Goal: Navigation & Orientation: Find specific page/section

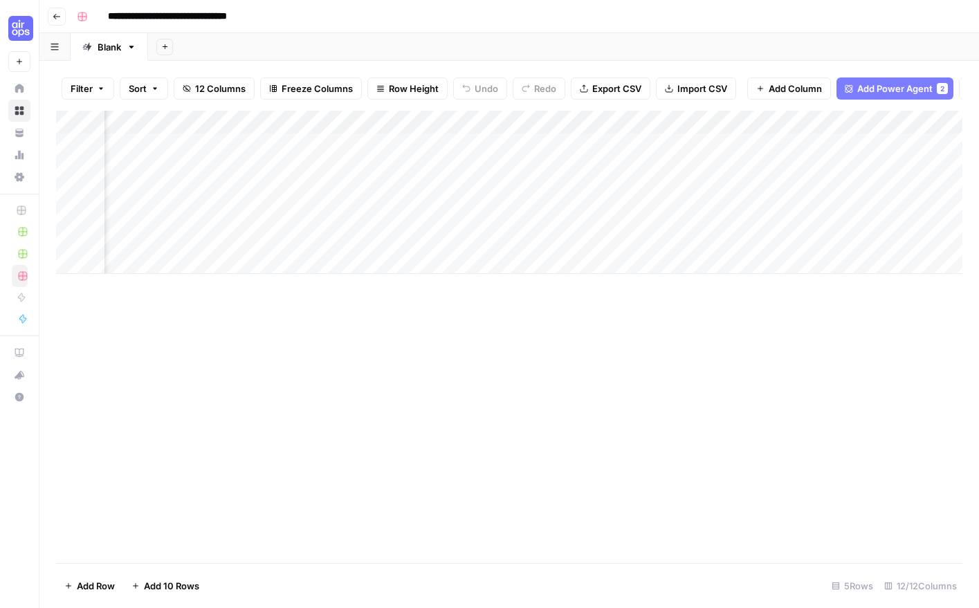
scroll to position [0, 858]
click at [603, 170] on div "Add Column" at bounding box center [509, 192] width 907 height 163
click at [828, 169] on div "Add Column" at bounding box center [509, 192] width 907 height 163
click at [877, 167] on div "Add Column" at bounding box center [509, 192] width 907 height 163
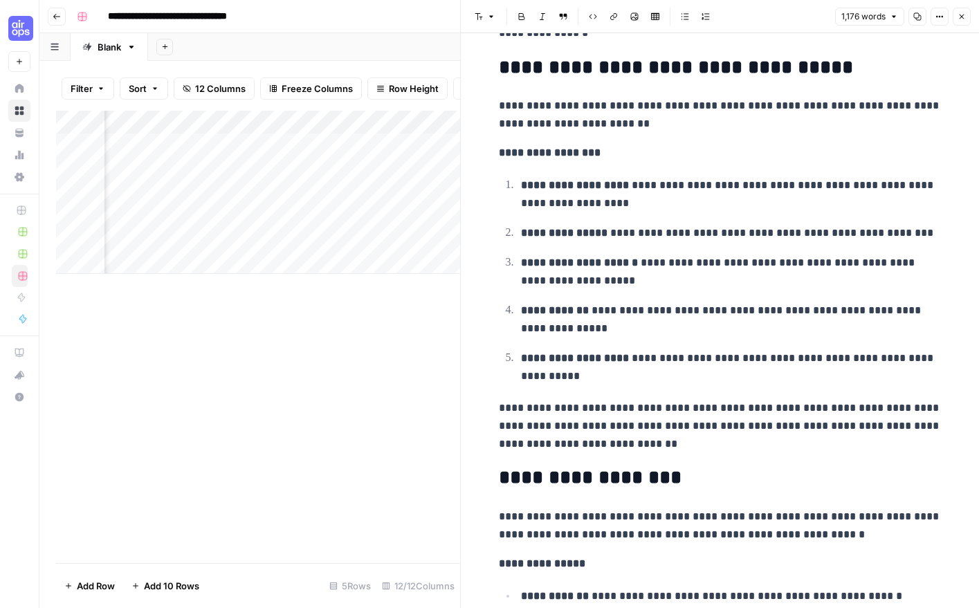
scroll to position [4097, 0]
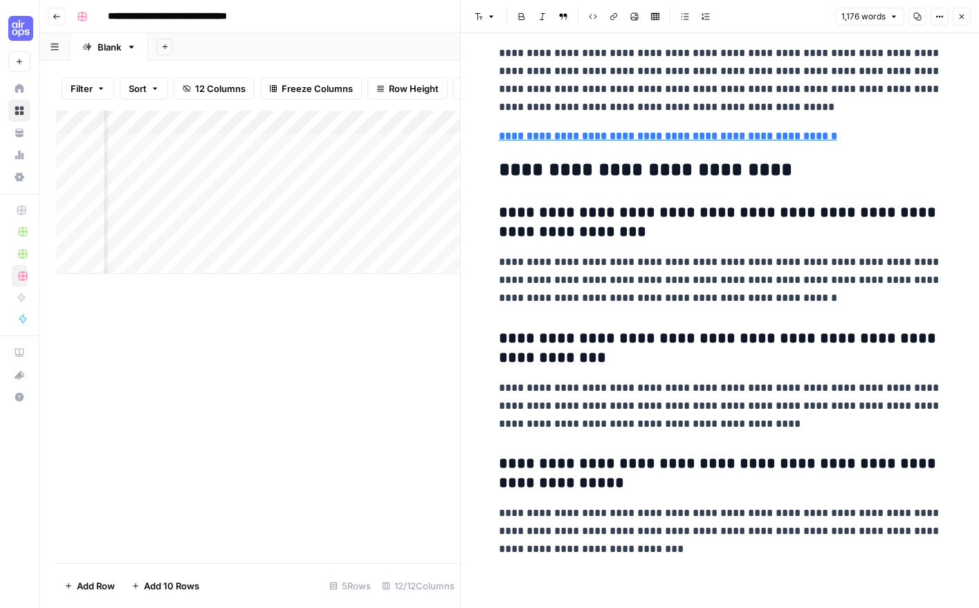
click at [814, 228] on h3 "**********" at bounding box center [720, 222] width 443 height 39
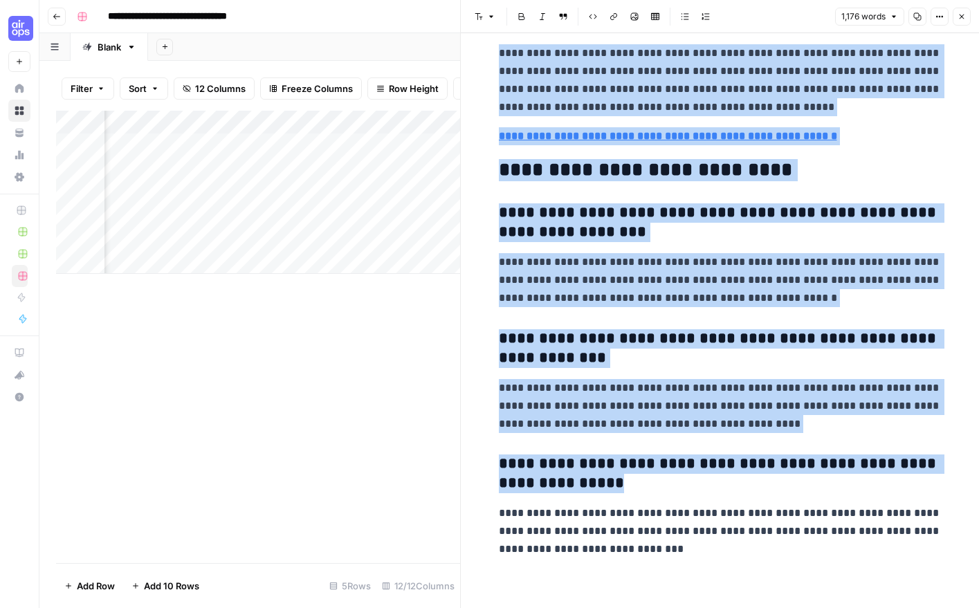
click at [918, 15] on icon "button" at bounding box center [917, 16] width 8 height 8
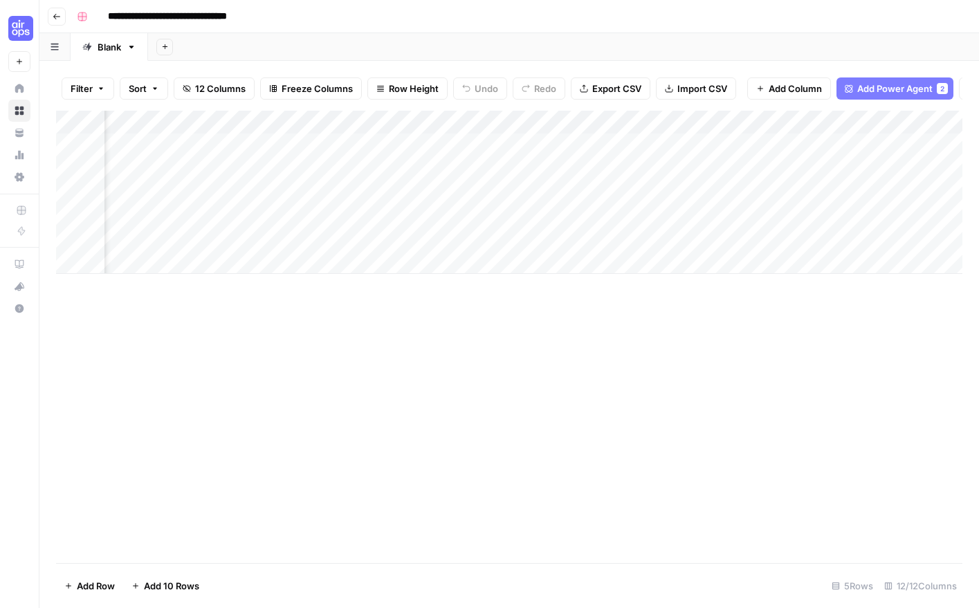
scroll to position [0, 858]
click at [156, 189] on div "Add Column" at bounding box center [509, 192] width 907 height 163
click at [179, 192] on div "Add Column" at bounding box center [509, 192] width 907 height 163
click at [179, 192] on textarea "**********" at bounding box center [214, 192] width 221 height 19
click at [485, 194] on div "Add Column" at bounding box center [509, 192] width 907 height 163
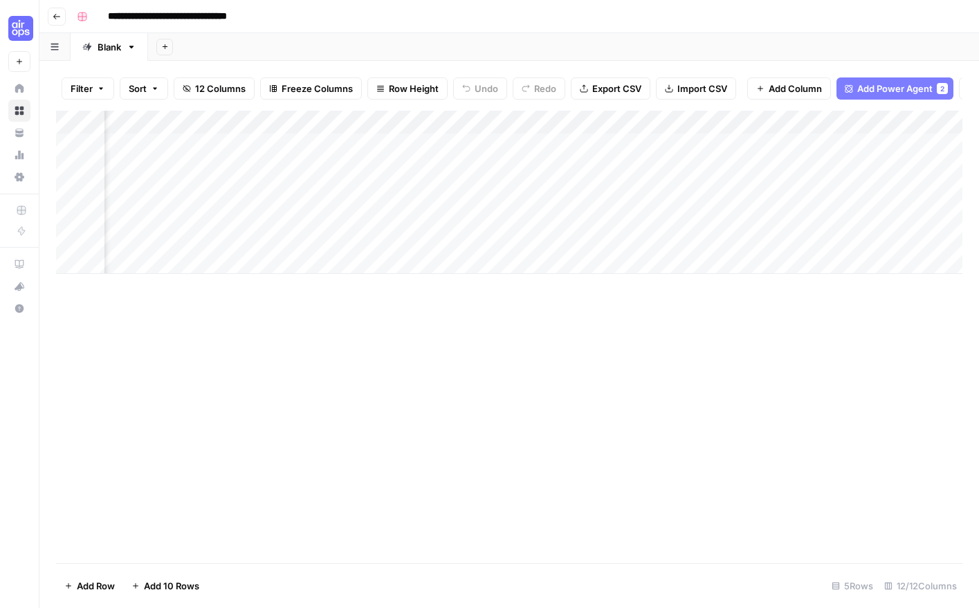
scroll to position [0, 858]
click at [871, 190] on div "Add Column" at bounding box center [509, 192] width 907 height 163
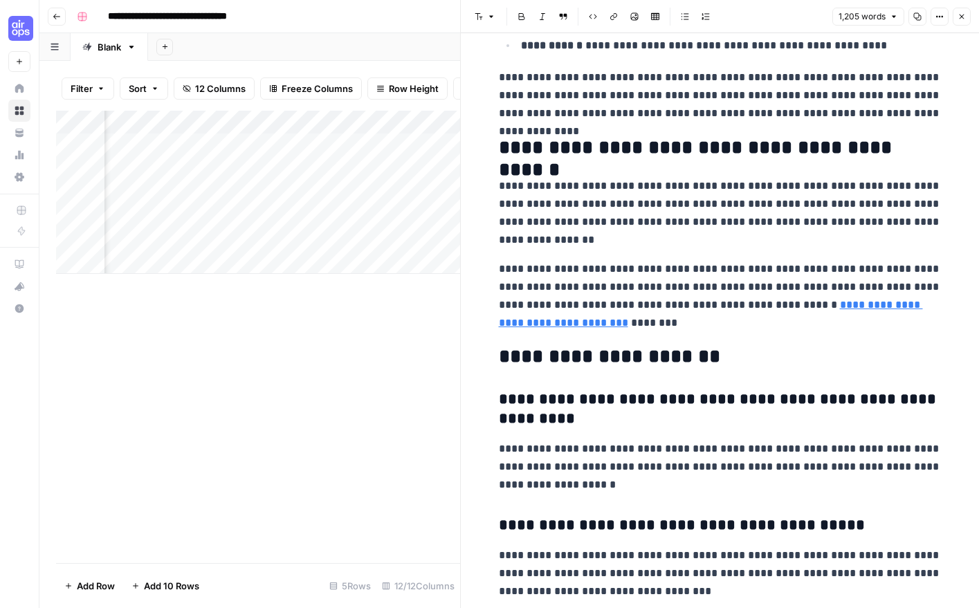
scroll to position [3964, 0]
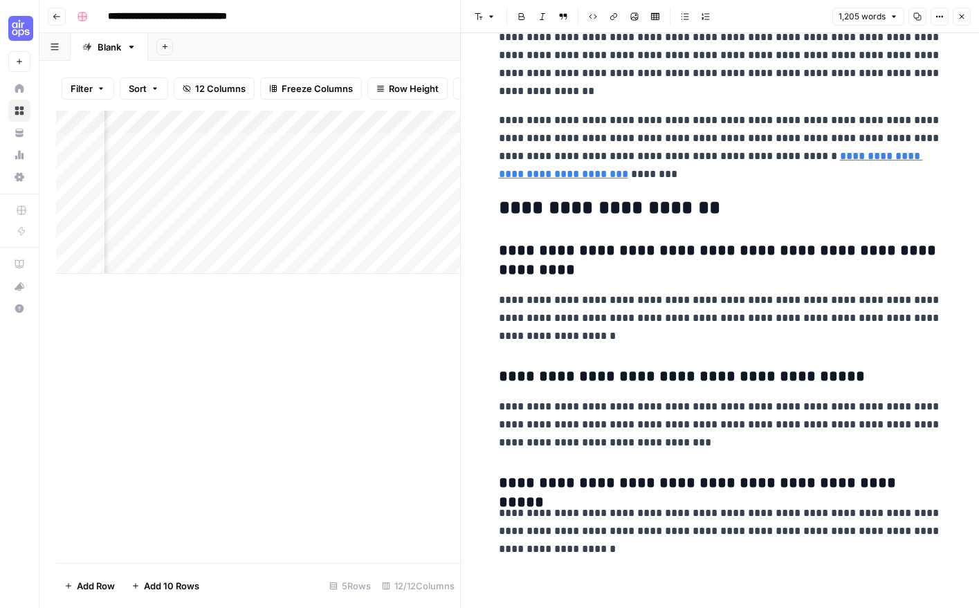
click at [815, 200] on h2 "**********" at bounding box center [720, 208] width 443 height 22
click at [754, 128] on p "**********" at bounding box center [720, 147] width 443 height 72
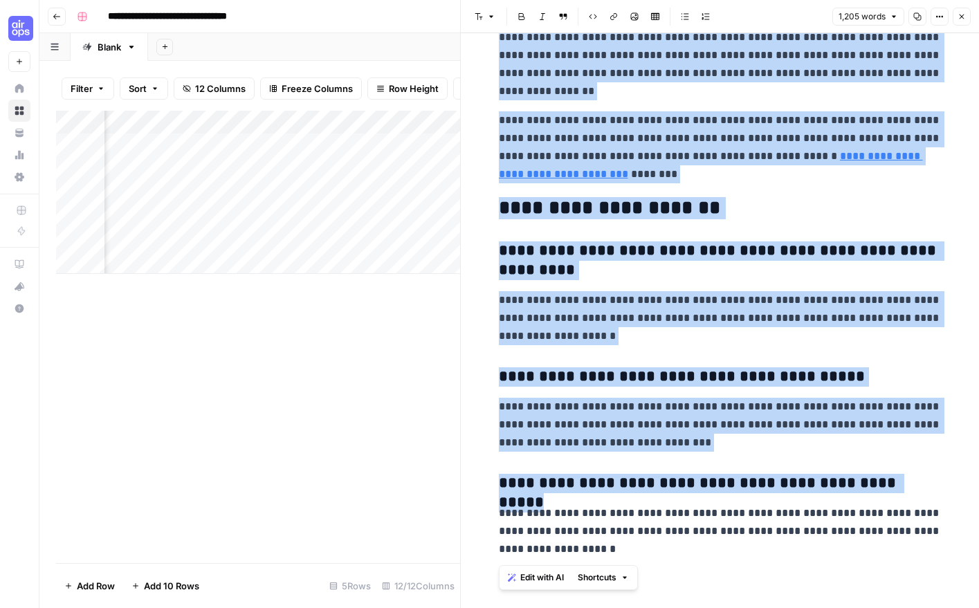
copy div "**********"
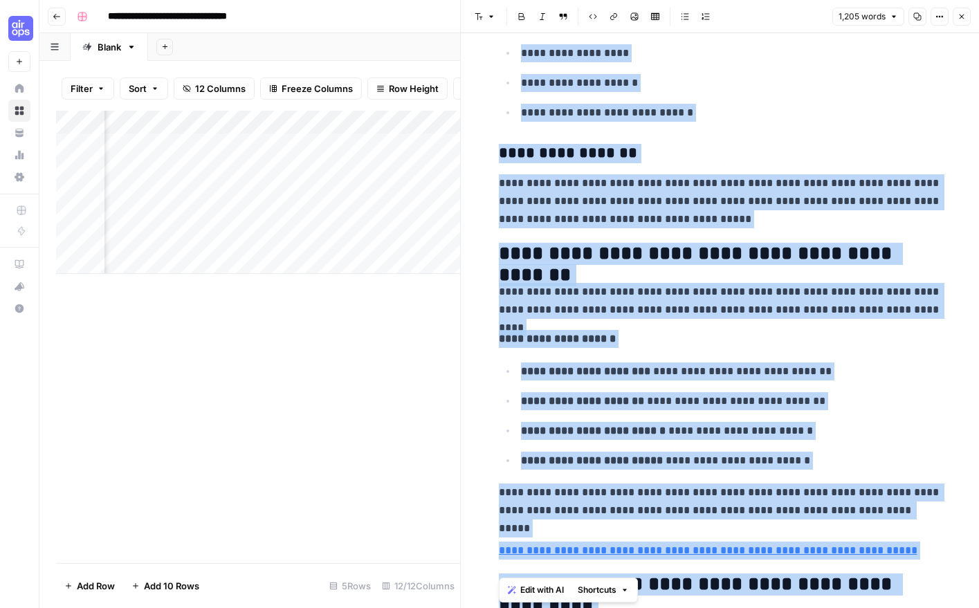
scroll to position [909, 0]
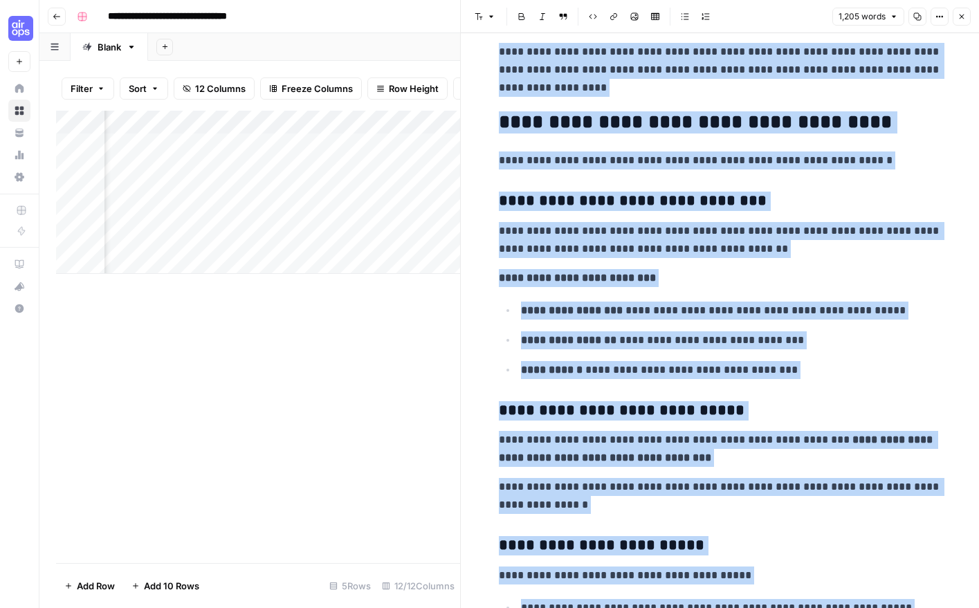
click at [57, 17] on icon "button" at bounding box center [57, 16] width 8 height 8
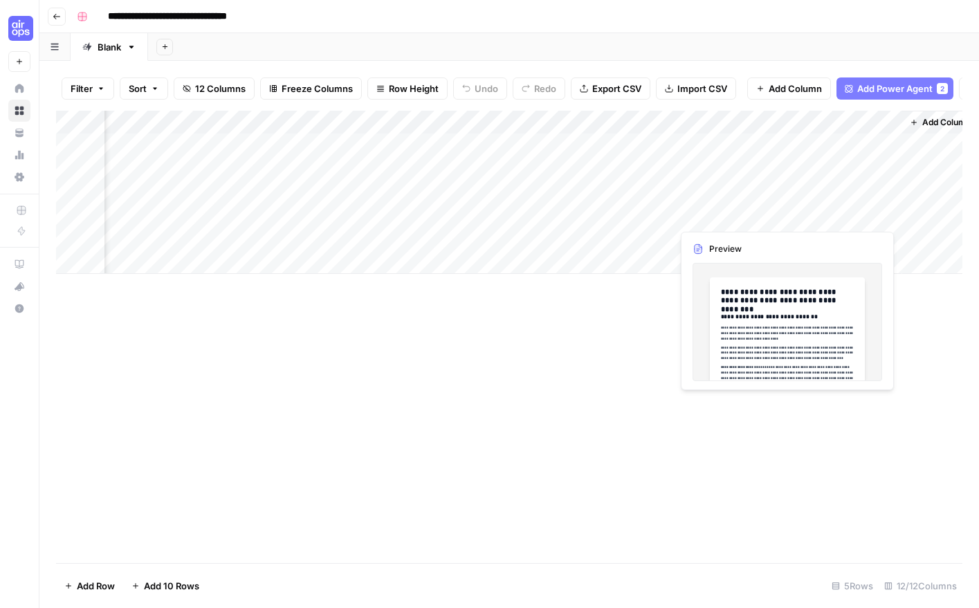
click at [837, 213] on div "Add Column" at bounding box center [509, 192] width 907 height 163
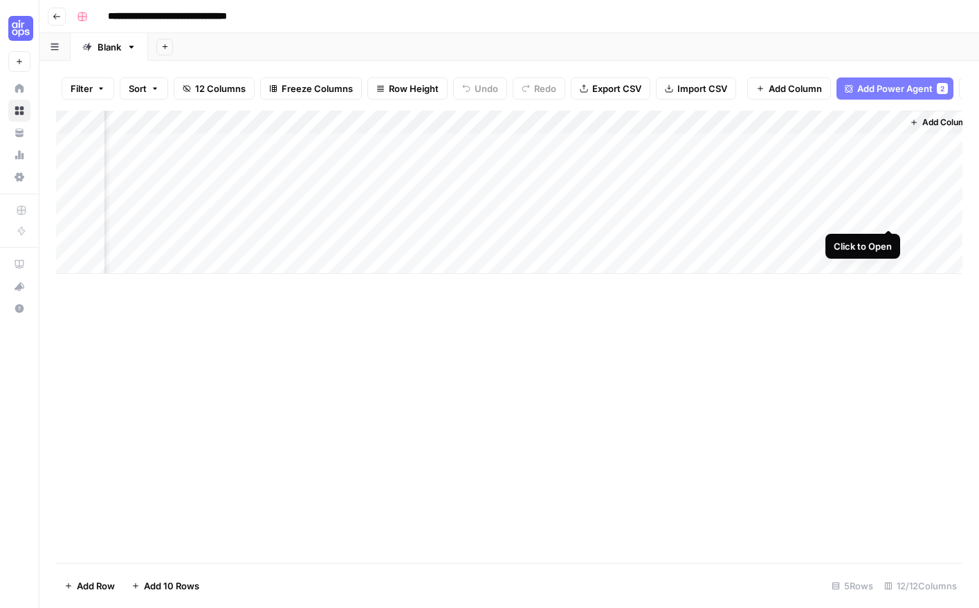
click at [889, 219] on div "Add Column" at bounding box center [509, 192] width 907 height 163
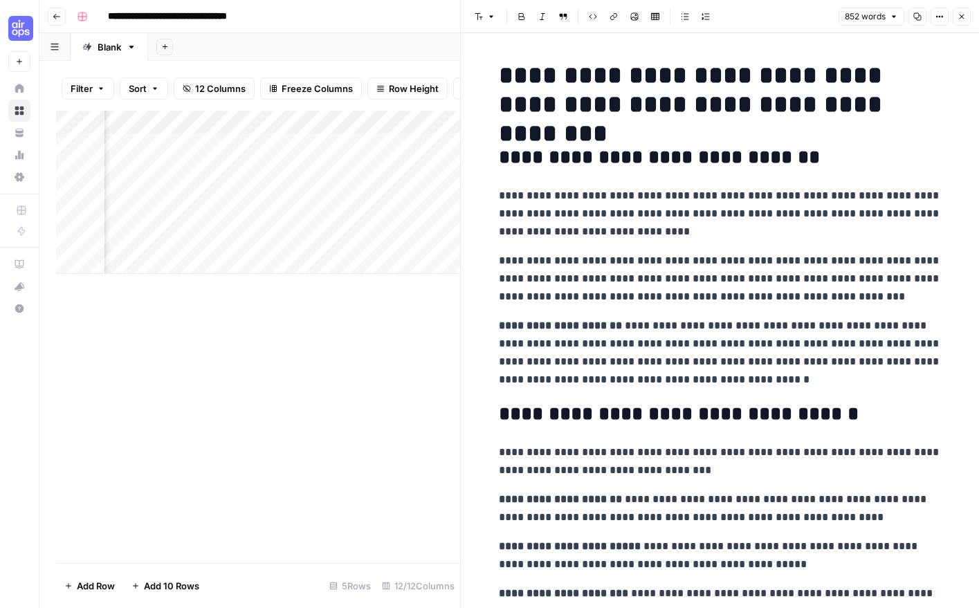
copy div "**********"
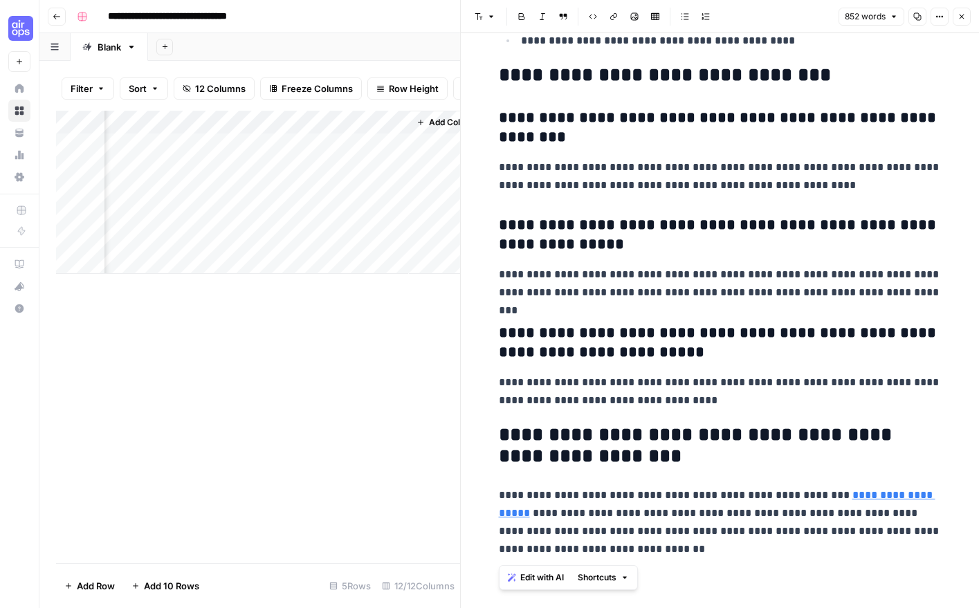
scroll to position [0, 1360]
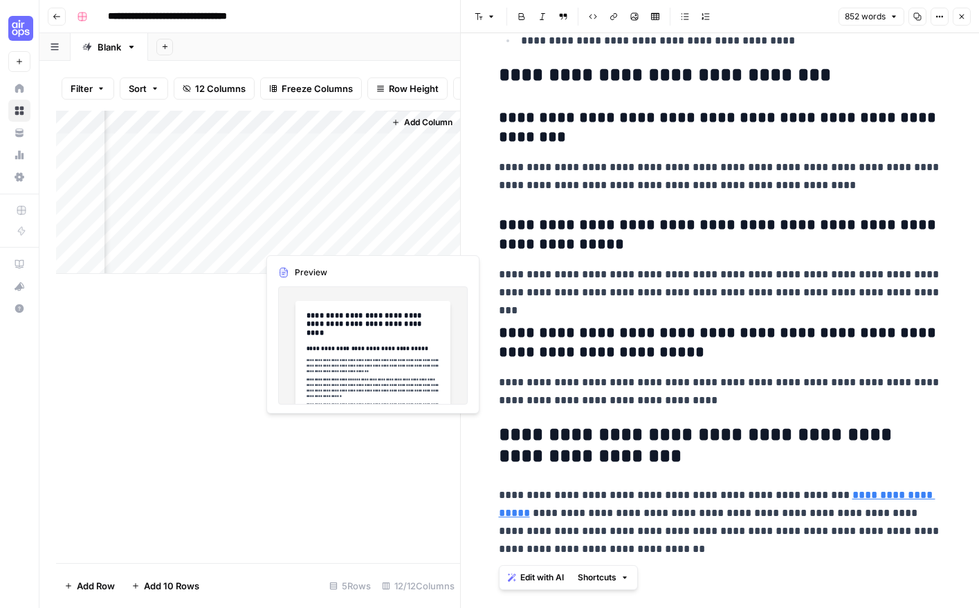
click at [317, 241] on div "Add Column" at bounding box center [258, 192] width 404 height 163
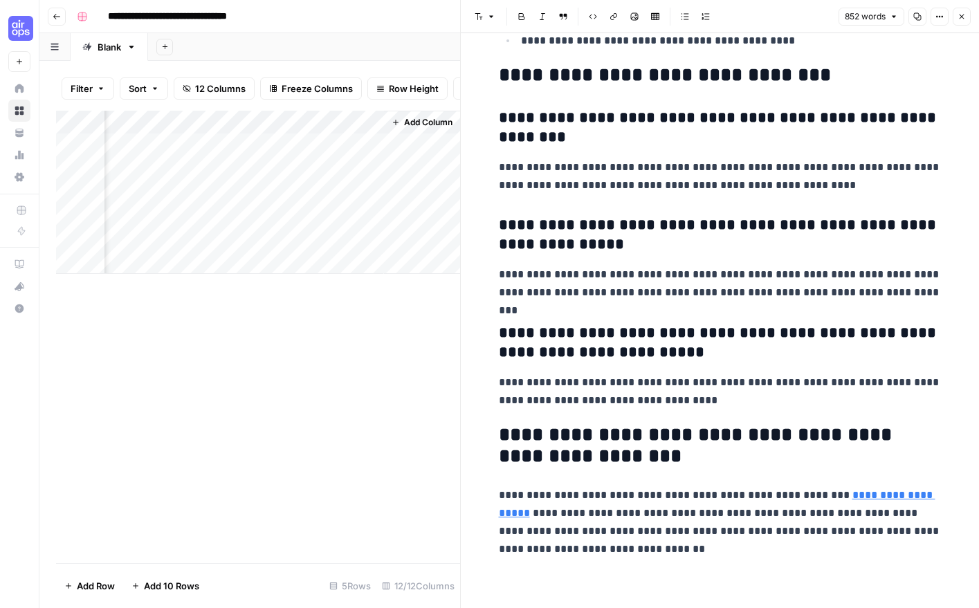
click at [367, 239] on div "Add Column" at bounding box center [258, 192] width 404 height 163
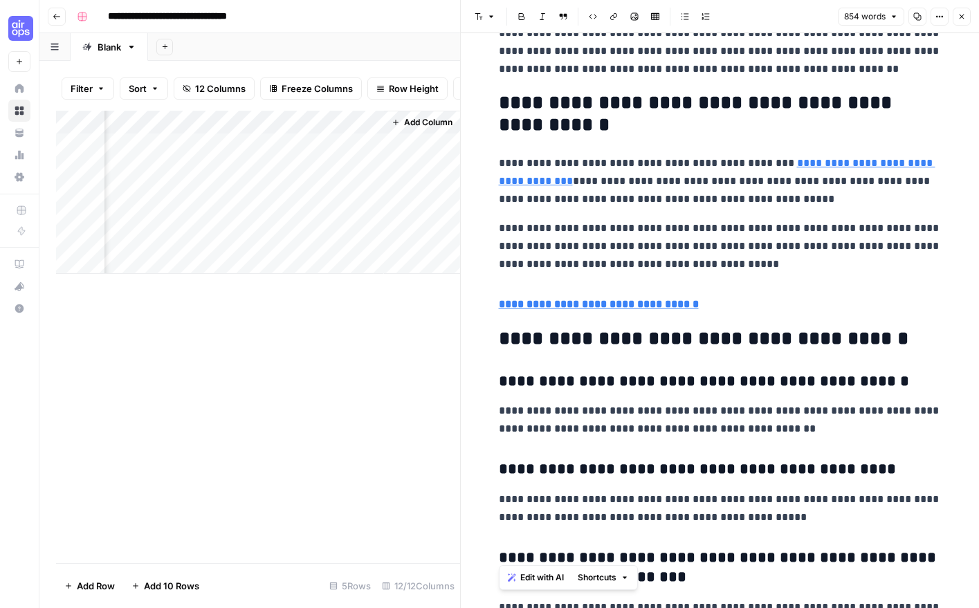
scroll to position [3240, 0]
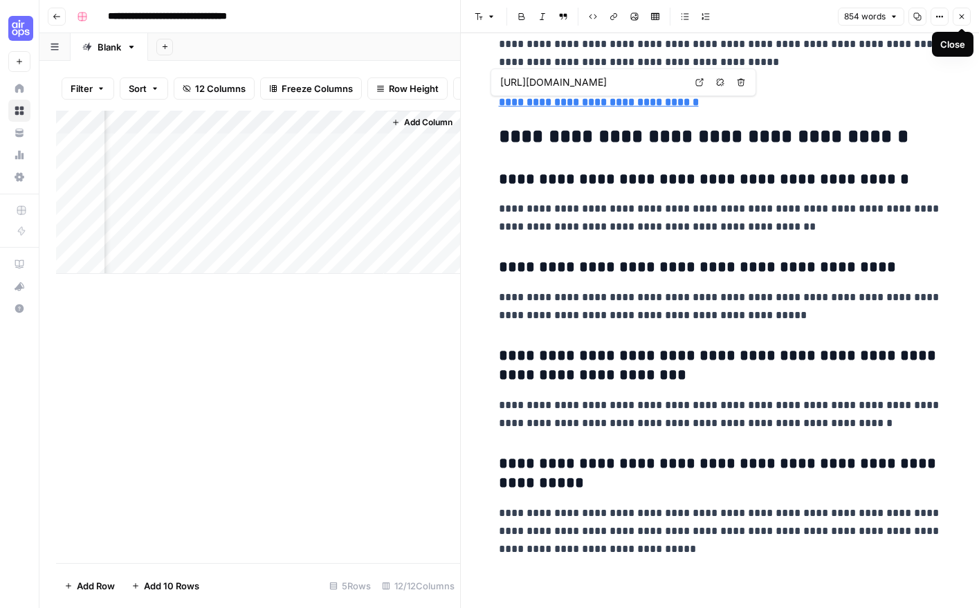
click at [967, 19] on button "Close" at bounding box center [962, 17] width 18 height 18
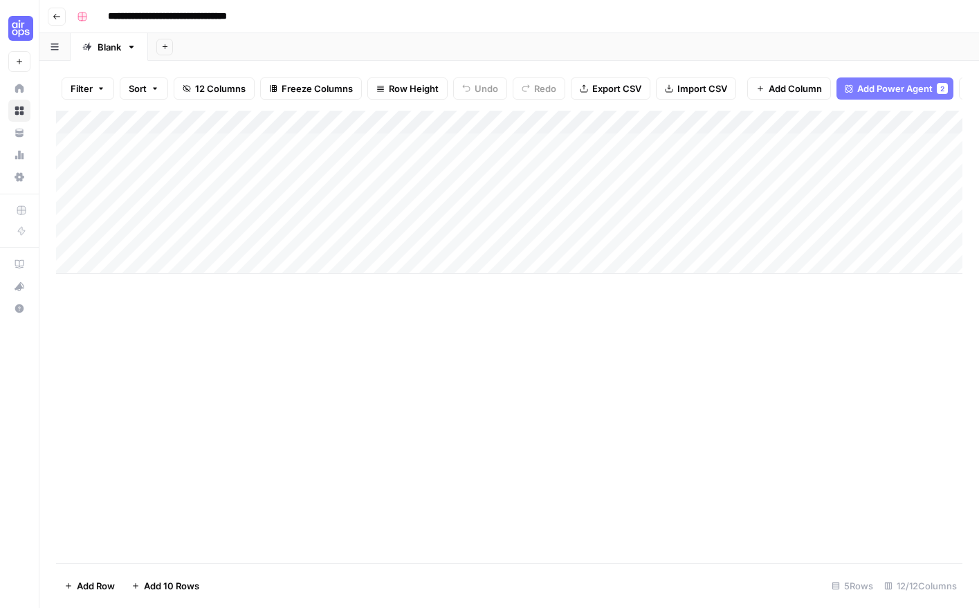
click at [926, 588] on div "12/12 Columns" at bounding box center [921, 586] width 84 height 22
click at [127, 47] on icon "button" at bounding box center [132, 47] width 10 height 10
click at [135, 46] on icon "button" at bounding box center [132, 47] width 10 height 10
click at [60, 46] on button "button" at bounding box center [54, 46] width 31 height 27
click at [340, 44] on div "Add Sheet" at bounding box center [563, 47] width 831 height 28
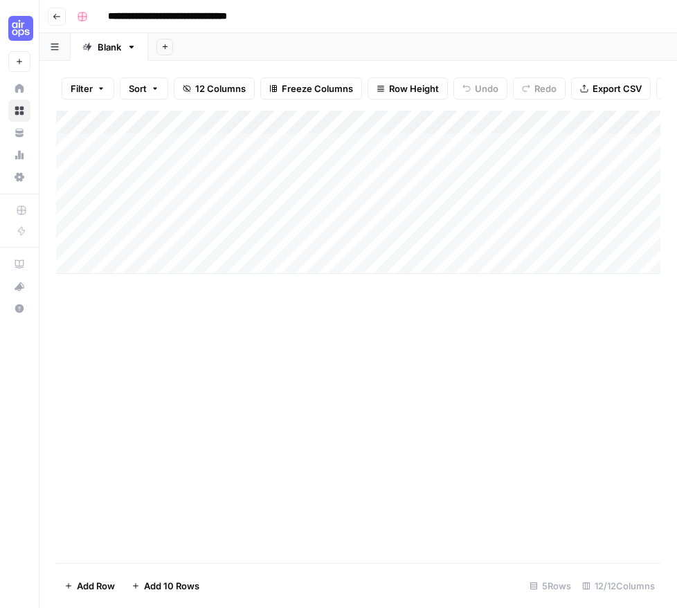
drag, startPoint x: 264, startPoint y: 307, endPoint x: 54, endPoint y: 327, distance: 210.6
click at [235, 308] on div "Add Column" at bounding box center [358, 337] width 604 height 453
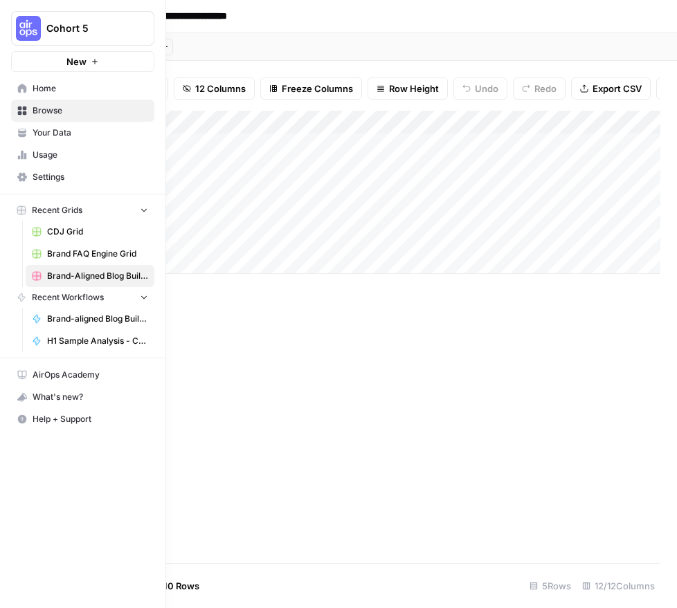
click at [22, 84] on icon at bounding box center [22, 89] width 10 height 10
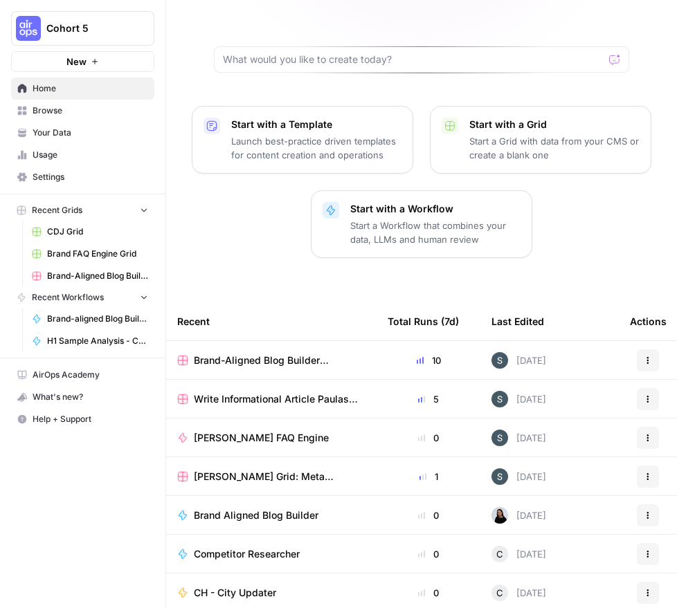
scroll to position [113, 0]
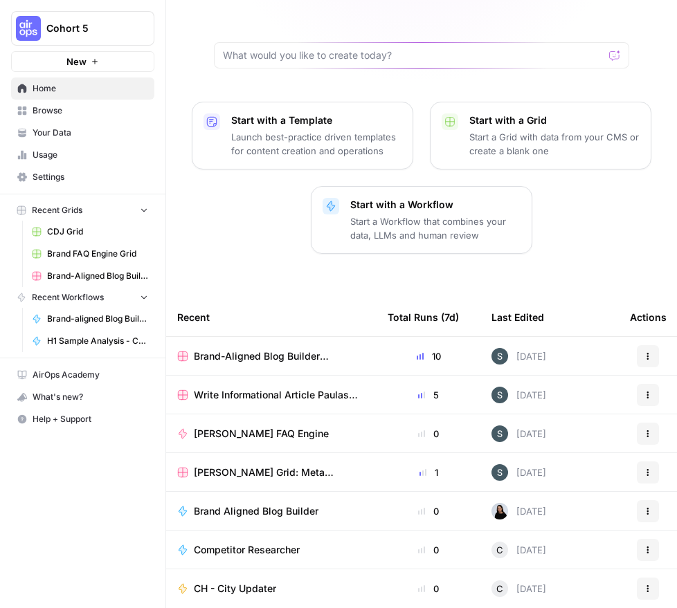
click at [252, 427] on span "Paula's FAQ Engine" at bounding box center [261, 434] width 135 height 14
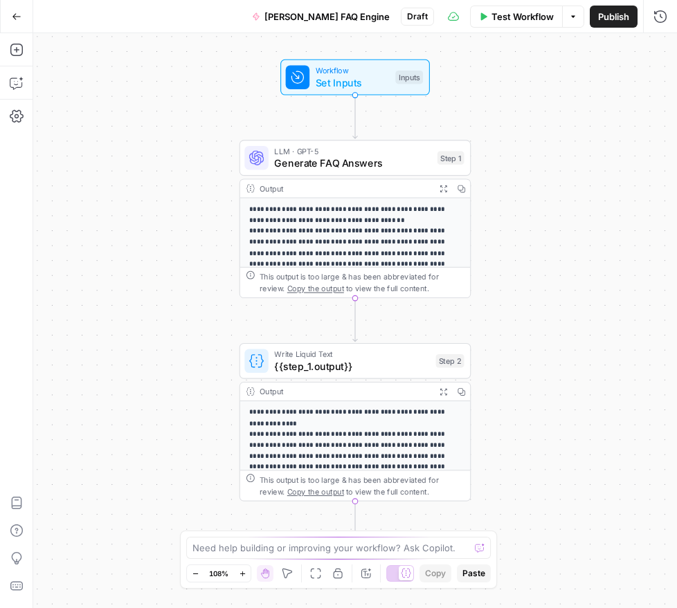
click at [23, 10] on button "Go Back" at bounding box center [16, 16] width 25 height 25
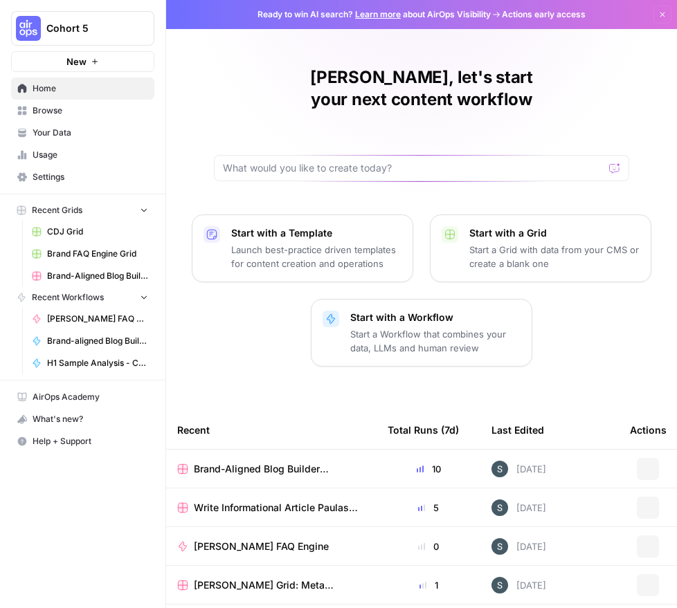
scroll to position [113, 0]
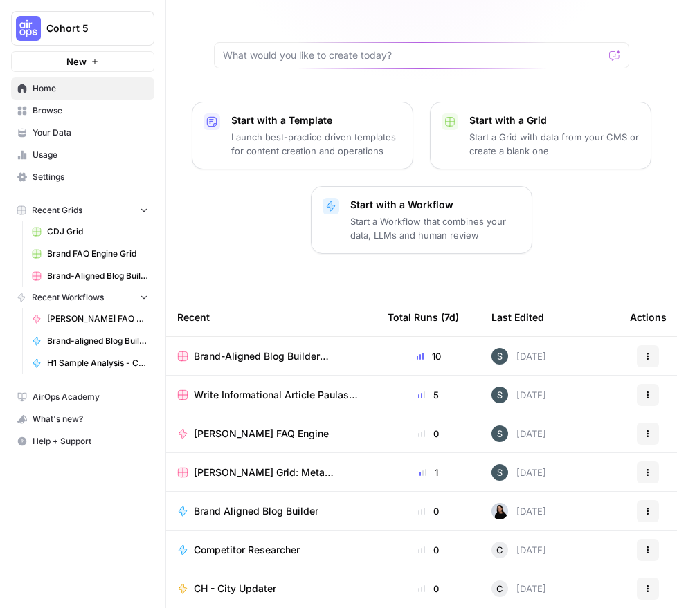
click at [62, 117] on link "Browse" at bounding box center [82, 111] width 143 height 22
